Goal: Information Seeking & Learning: Learn about a topic

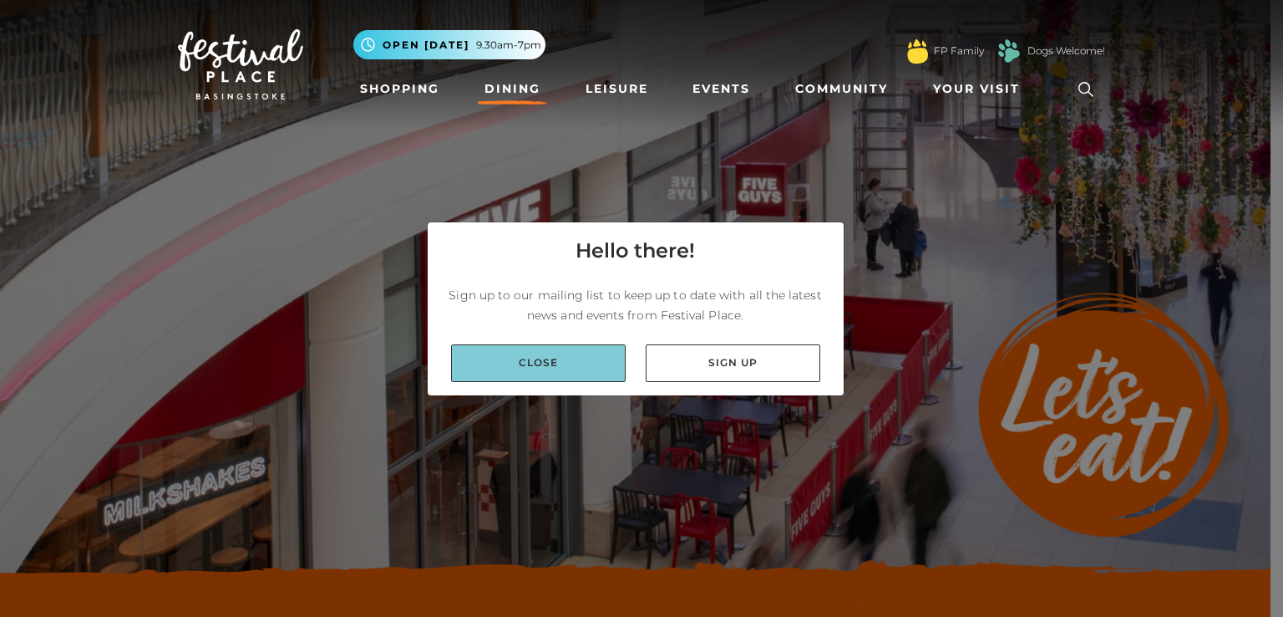
click at [568, 366] on link "Close" at bounding box center [538, 363] width 175 height 38
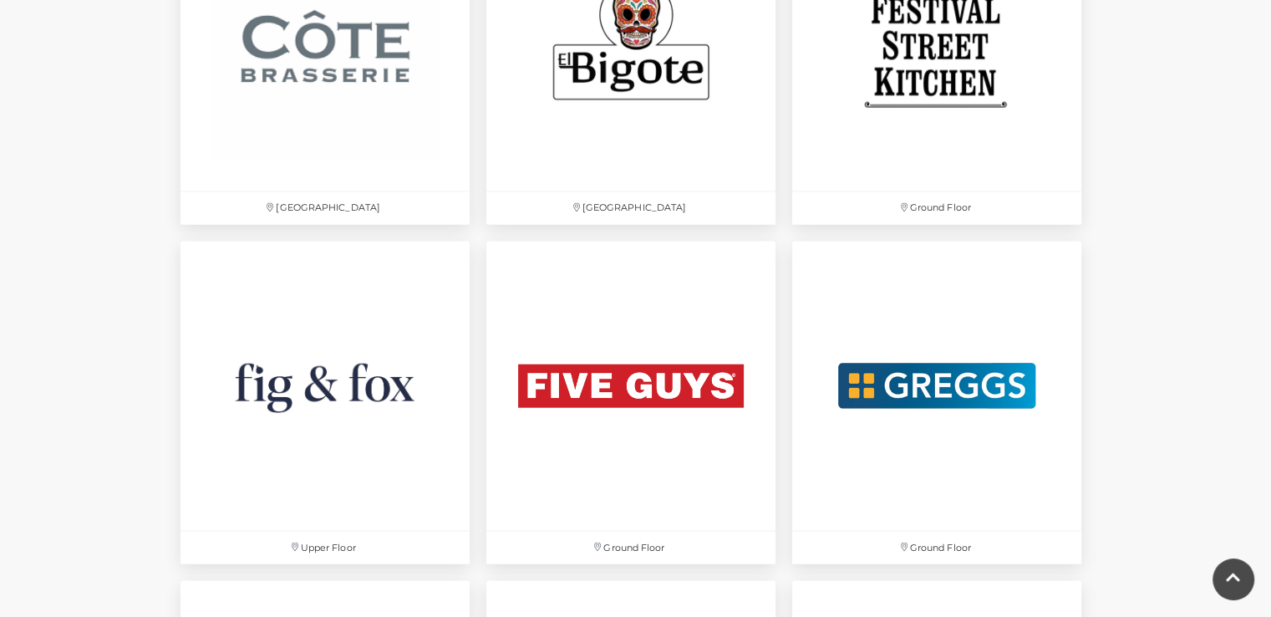
scroll to position [2831, 0]
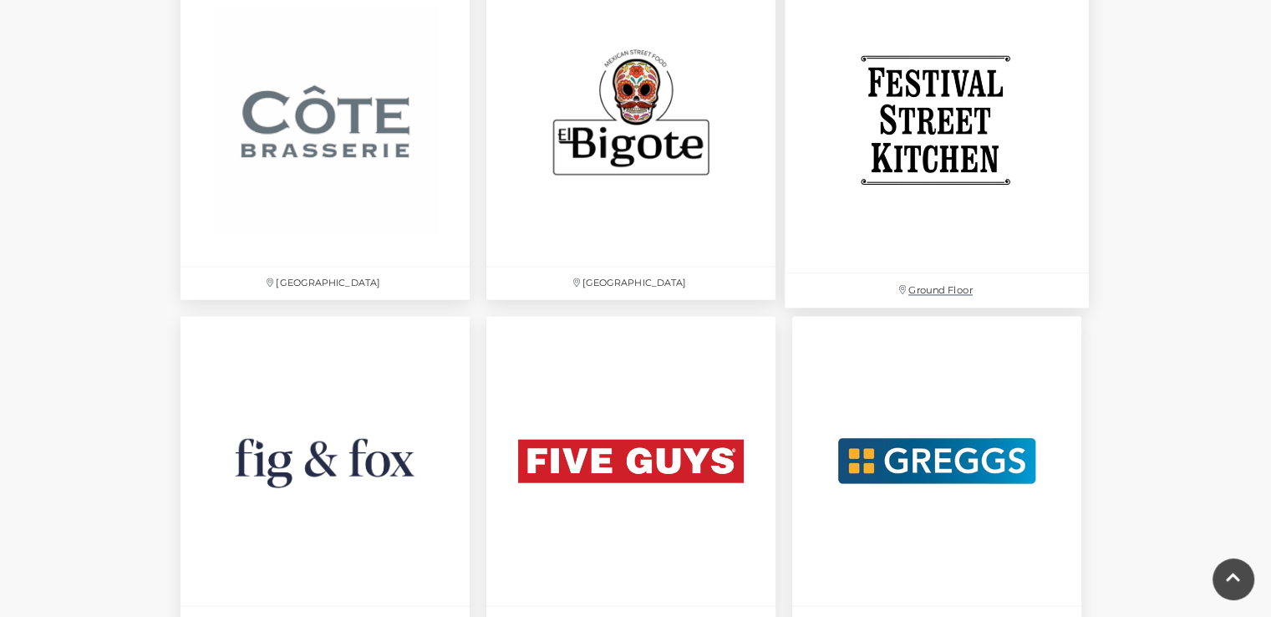
click at [950, 173] on img at bounding box center [937, 120] width 304 height 304
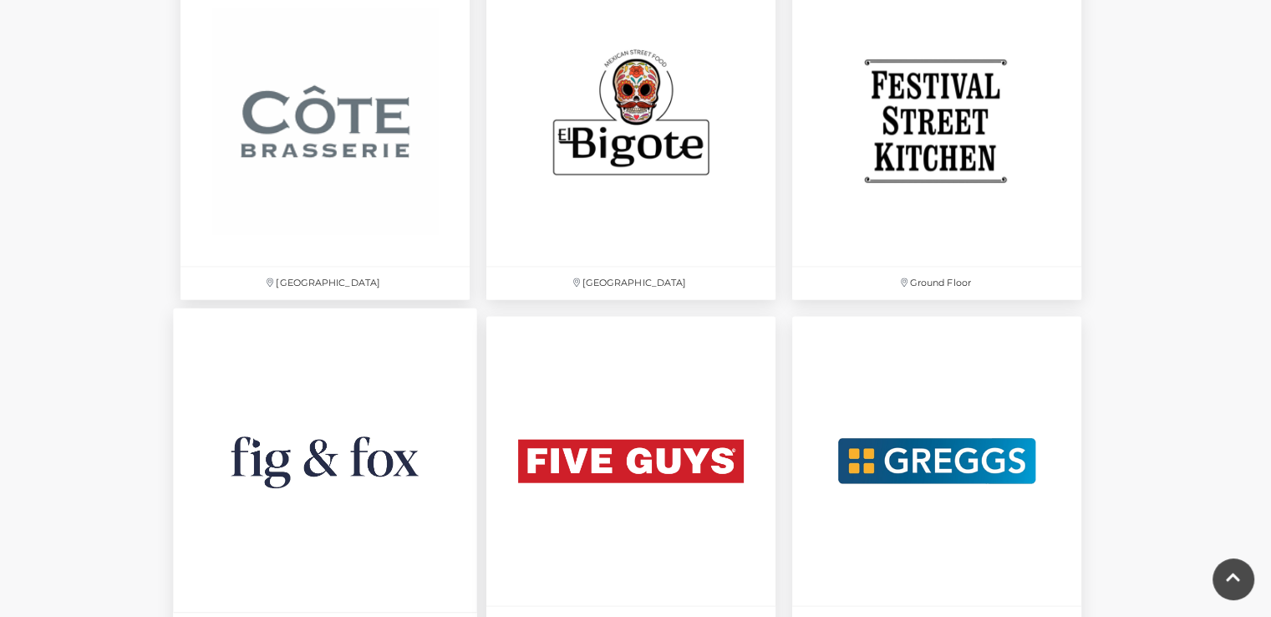
click at [304, 446] on img at bounding box center [325, 459] width 304 height 304
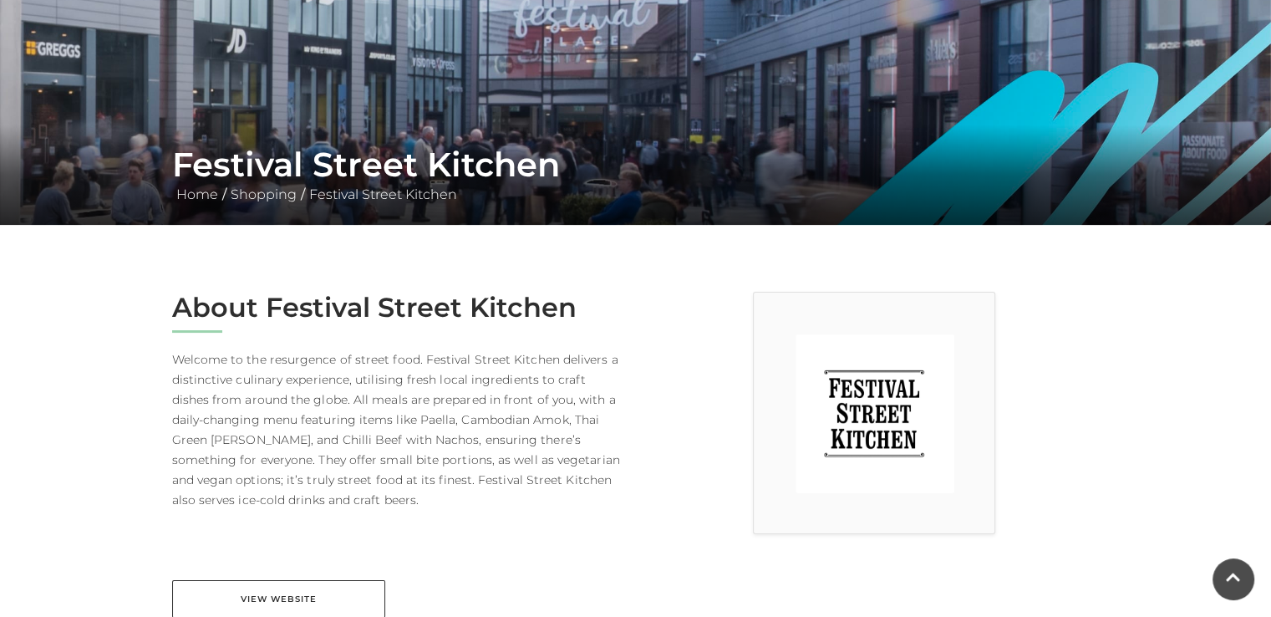
scroll to position [201, 0]
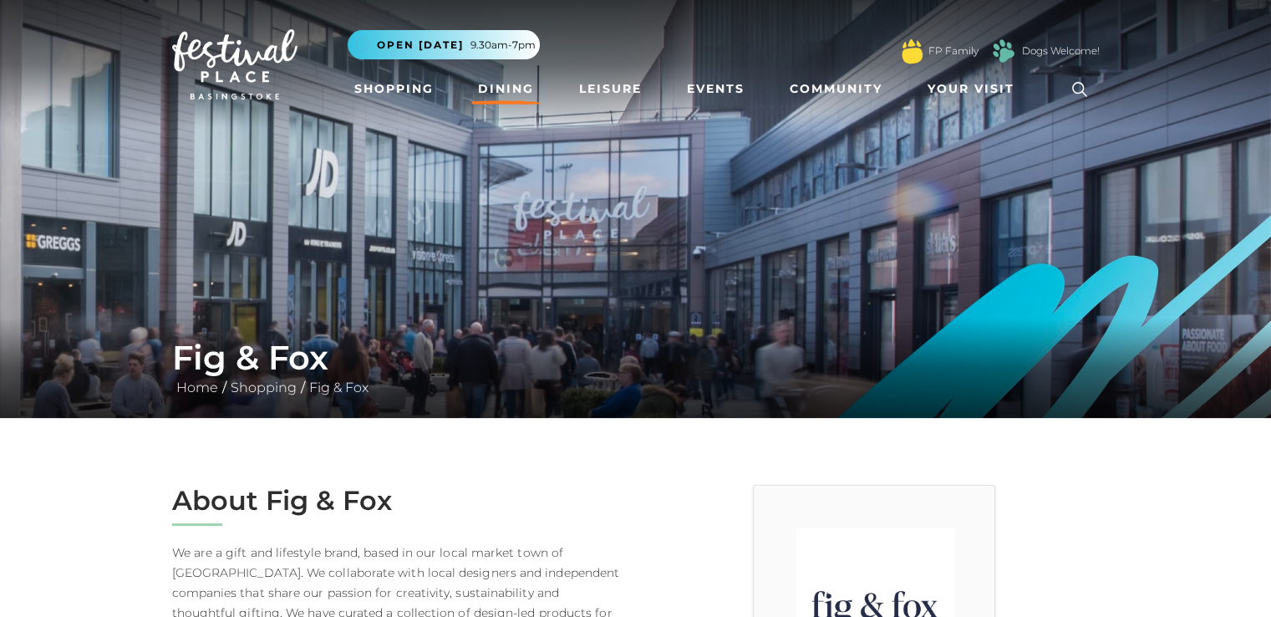
click at [481, 84] on link "Dining" at bounding box center [505, 89] width 69 height 31
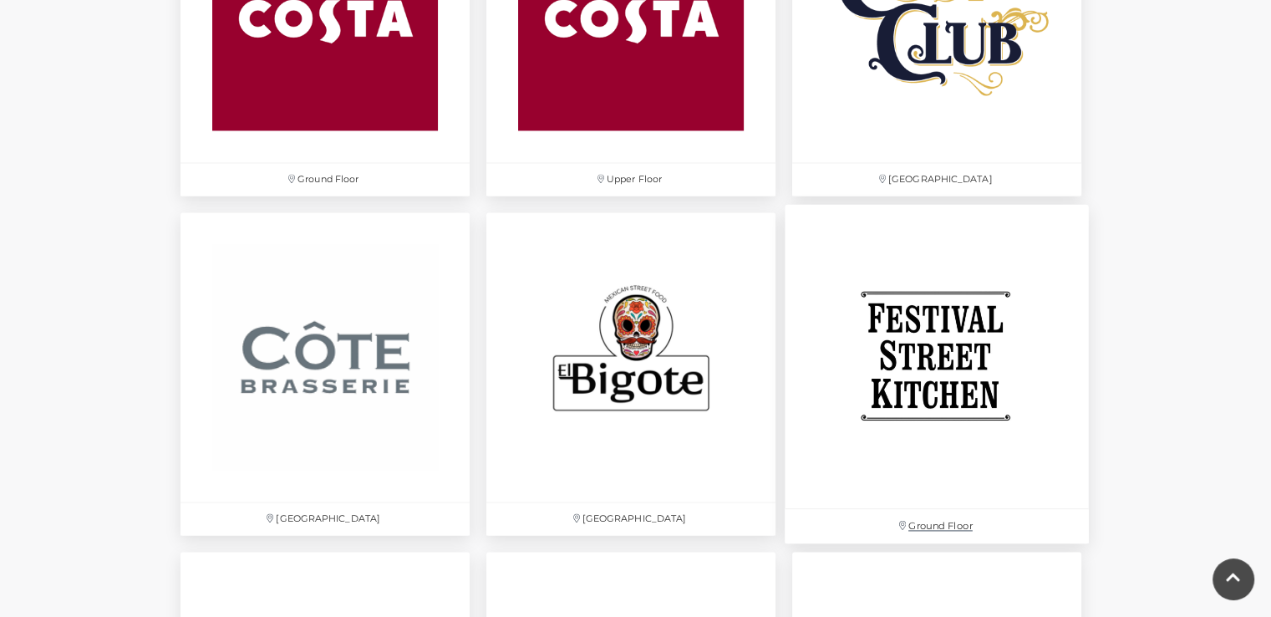
scroll to position [2587, 0]
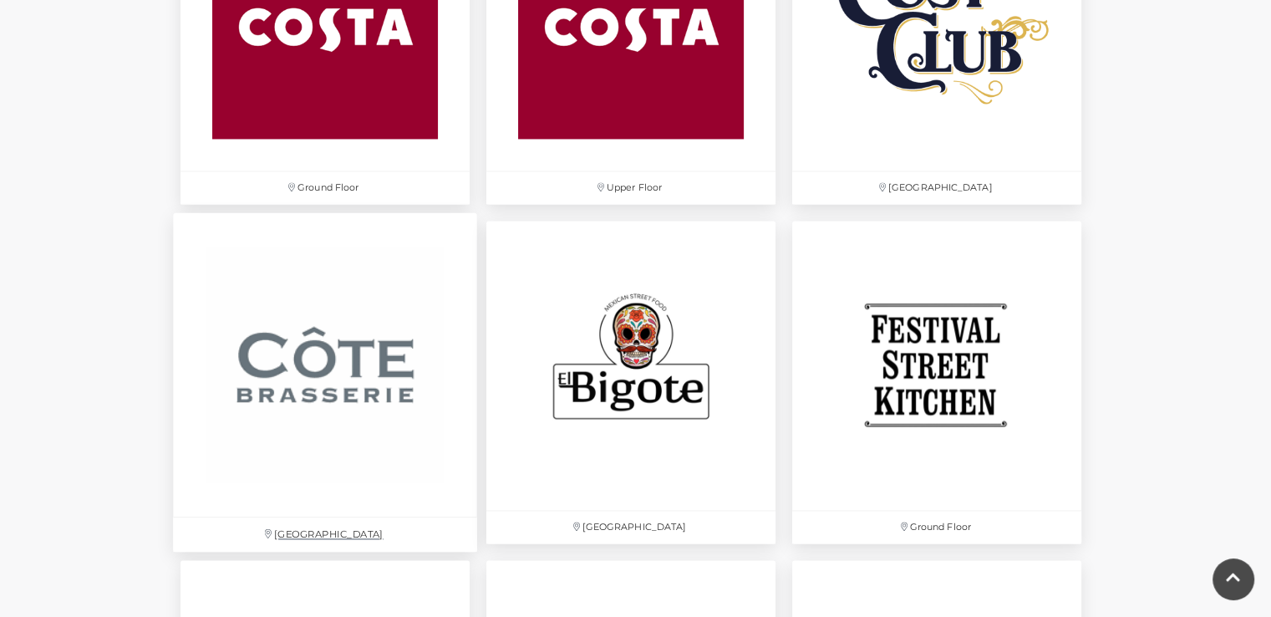
click at [346, 389] on img at bounding box center [325, 364] width 304 height 304
click at [617, 392] on img at bounding box center [631, 364] width 304 height 304
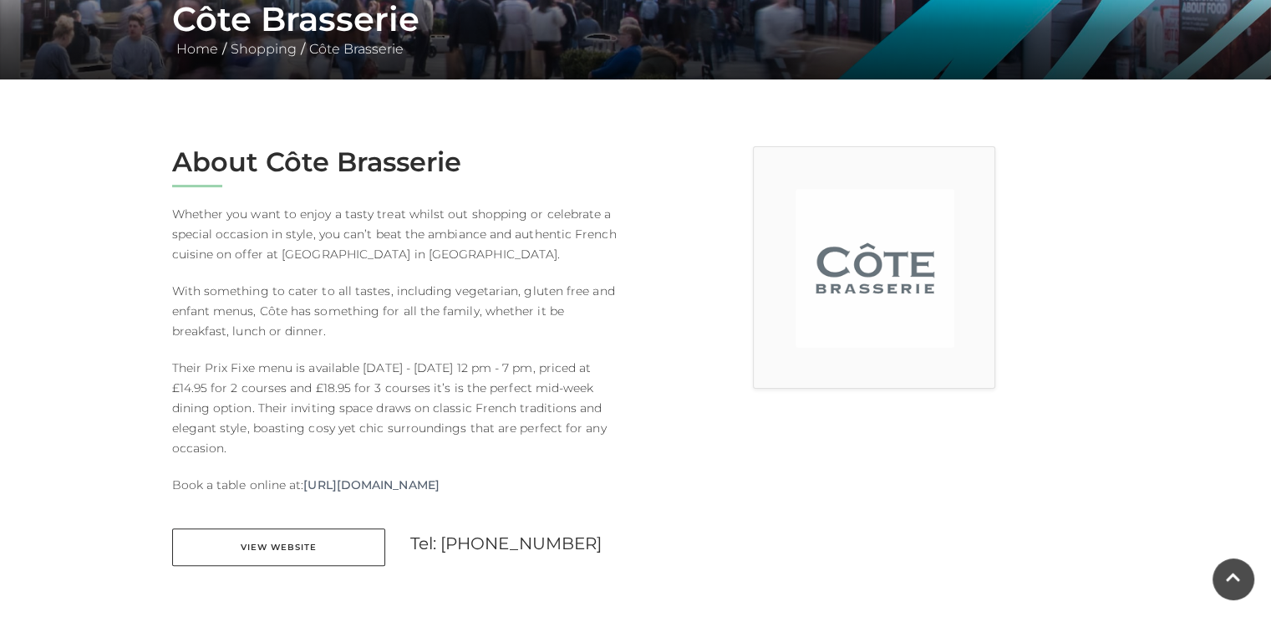
scroll to position [418, 0]
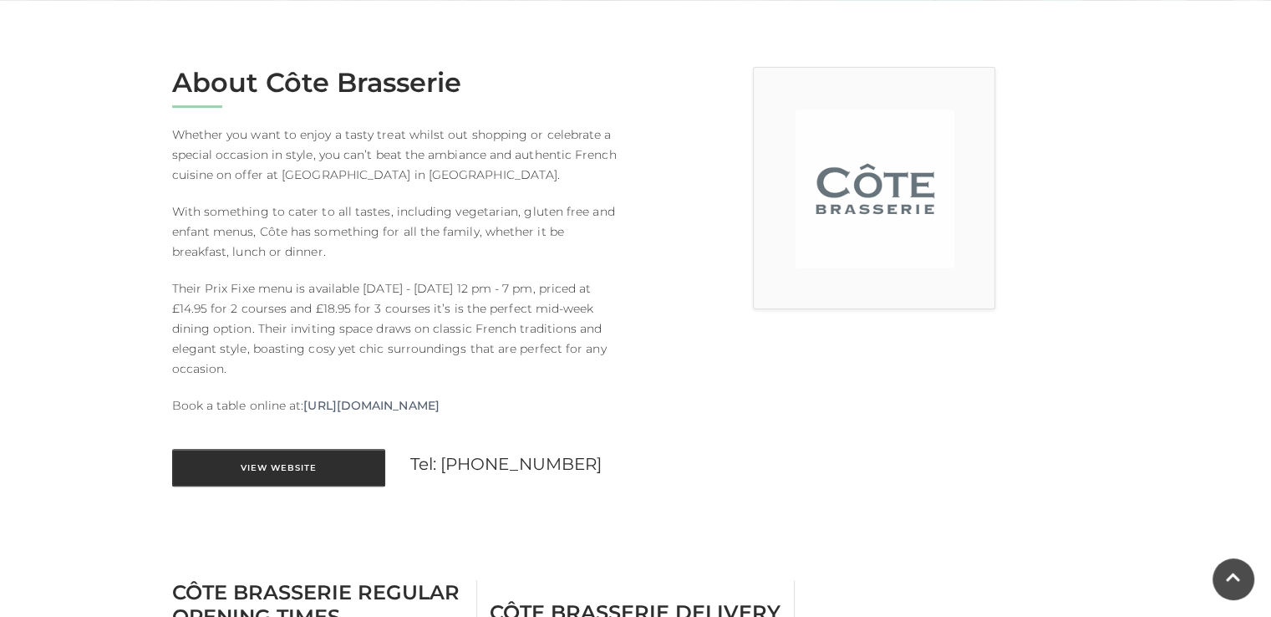
click at [278, 462] on link "View Website" at bounding box center [278, 468] width 213 height 38
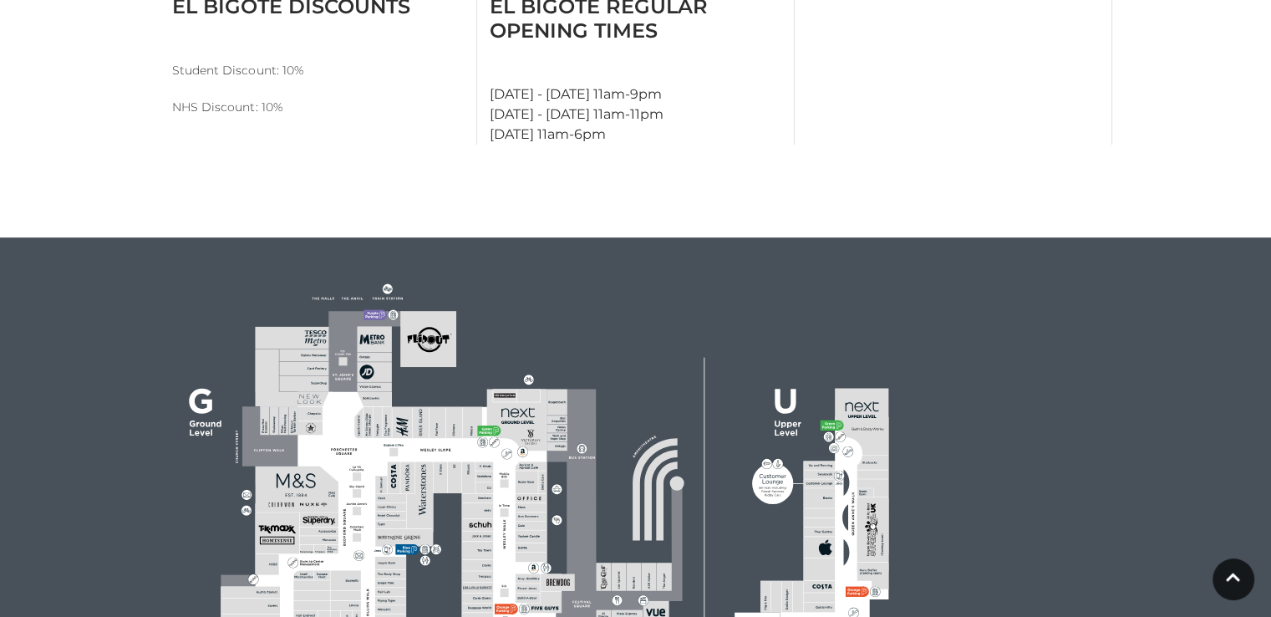
scroll to position [752, 0]
